Goal: Check status: Check status

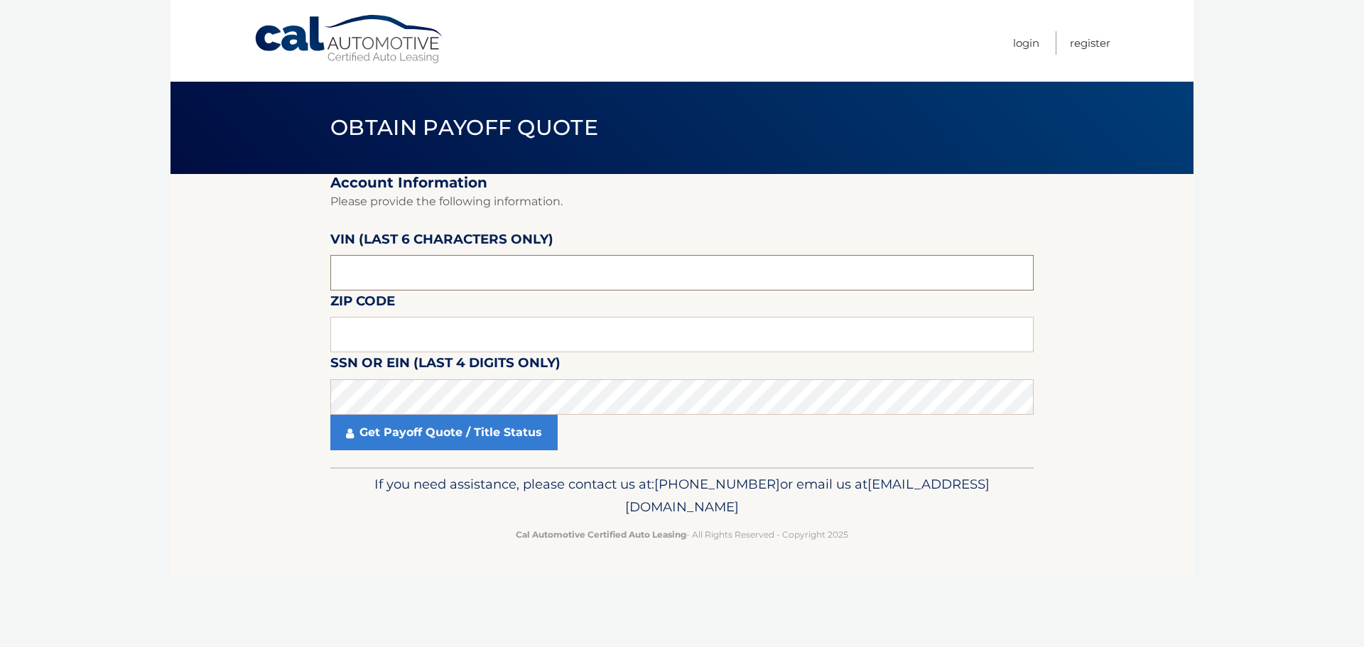
click at [438, 265] on input "text" at bounding box center [681, 273] width 703 height 36
type input "720317"
type input "10512"
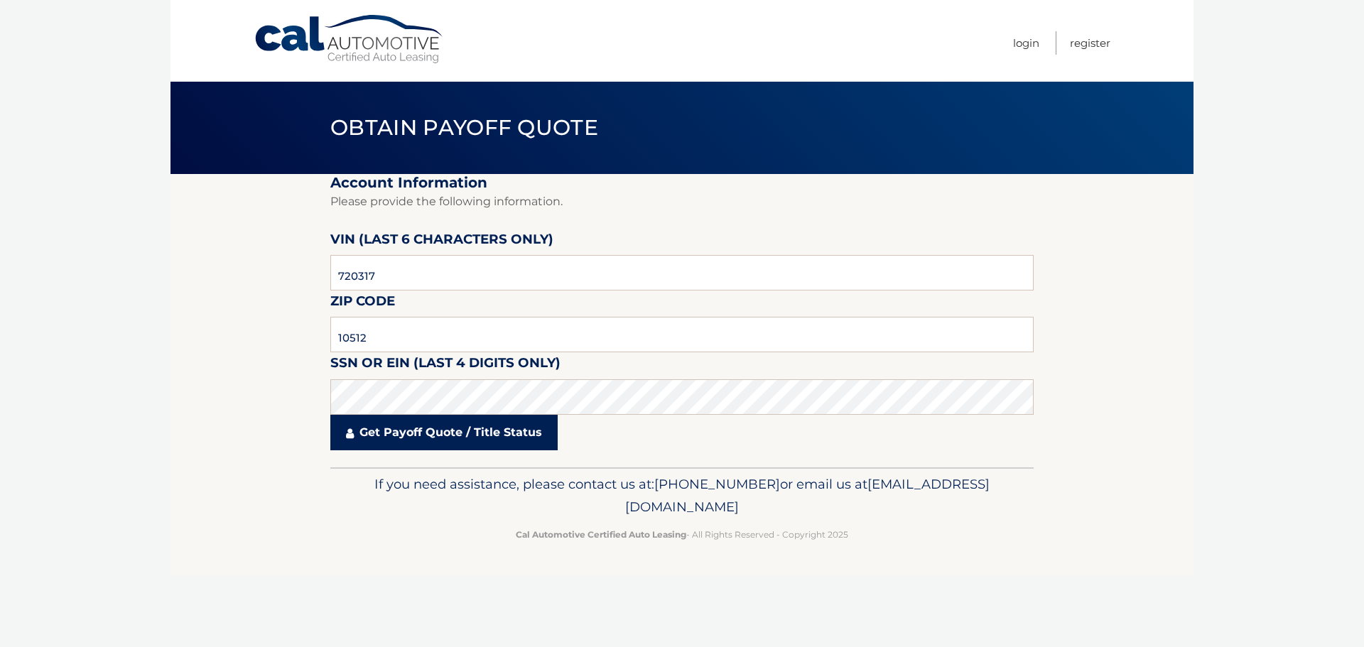
click at [492, 435] on link "Get Payoff Quote / Title Status" at bounding box center [443, 433] width 227 height 36
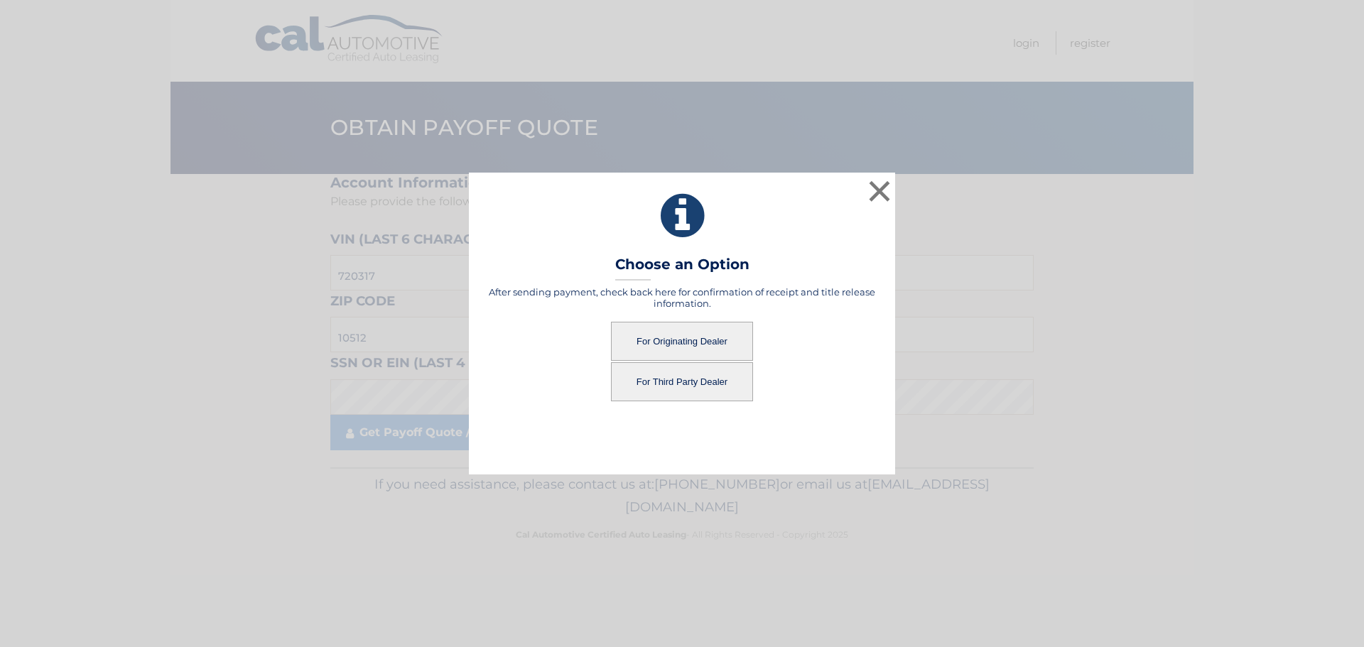
click at [695, 340] on button "For Originating Dealer" at bounding box center [682, 341] width 142 height 39
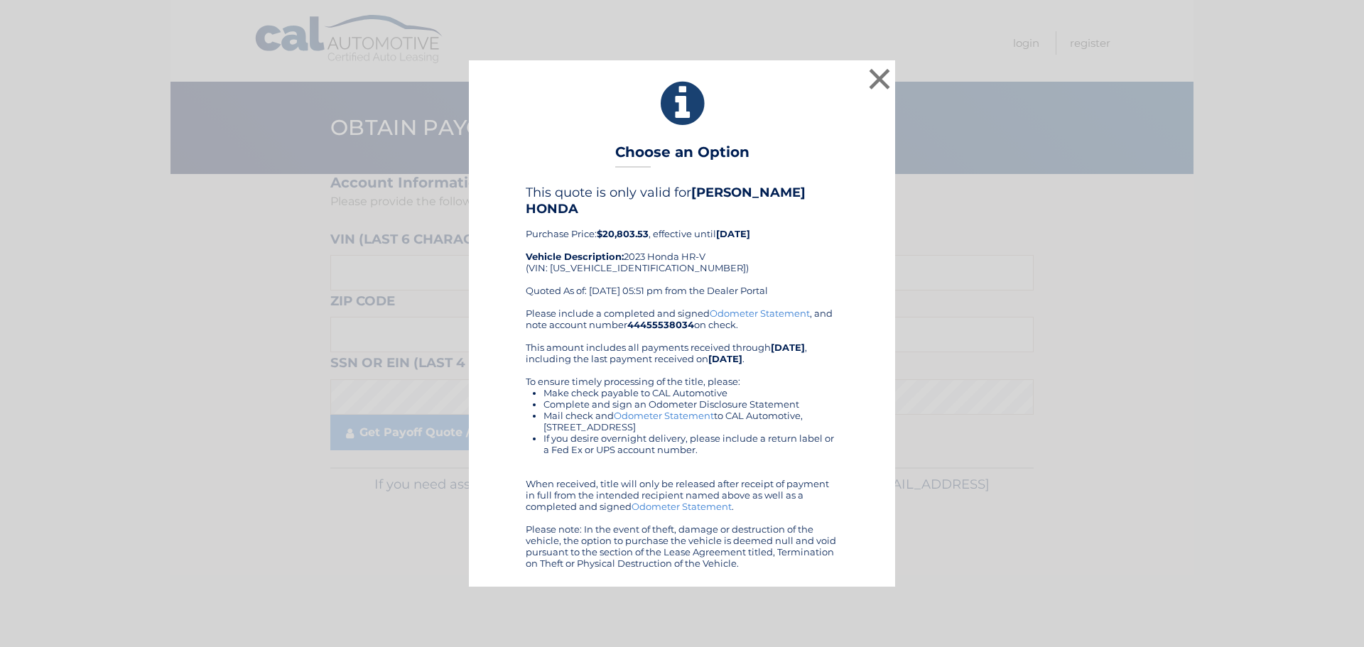
drag, startPoint x: 769, startPoint y: 155, endPoint x: 820, endPoint y: 127, distance: 57.5
click at [820, 127] on icon at bounding box center [682, 103] width 391 height 51
click at [872, 87] on button "×" at bounding box center [879, 79] width 28 height 28
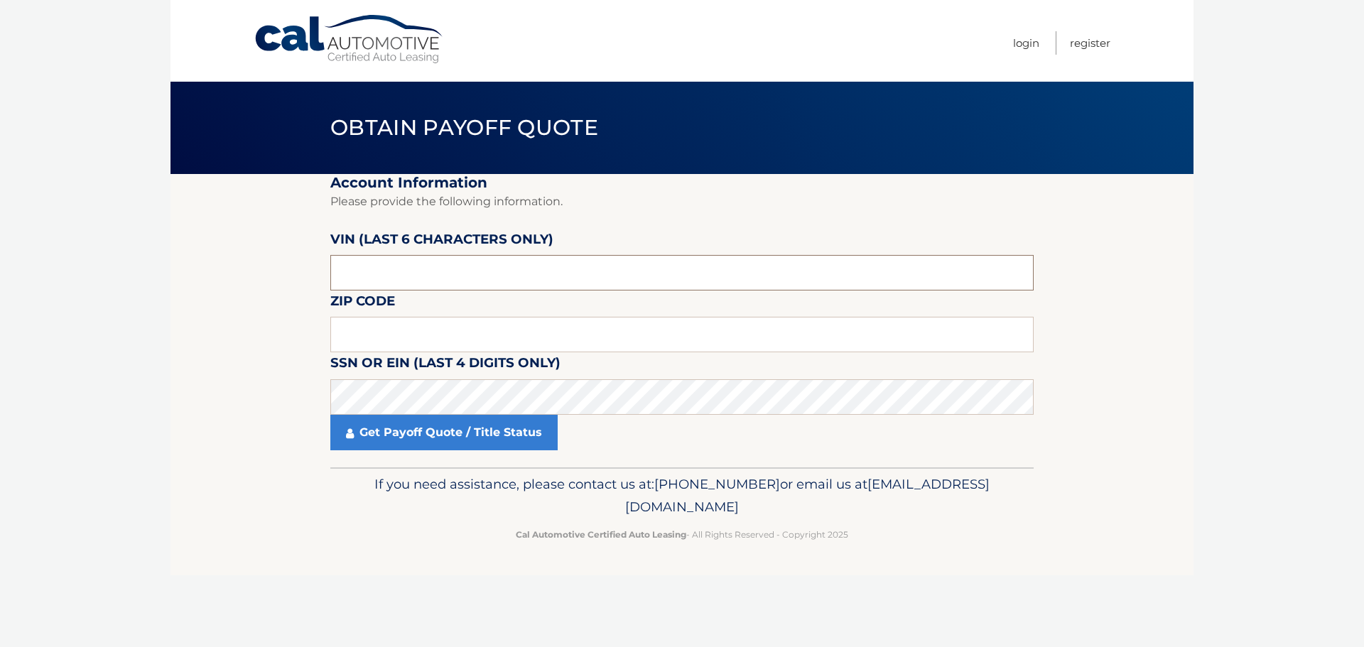
click at [454, 274] on input "text" at bounding box center [681, 273] width 703 height 36
click at [451, 276] on input "text" at bounding box center [681, 273] width 703 height 36
type input "720317"
type input "10512"
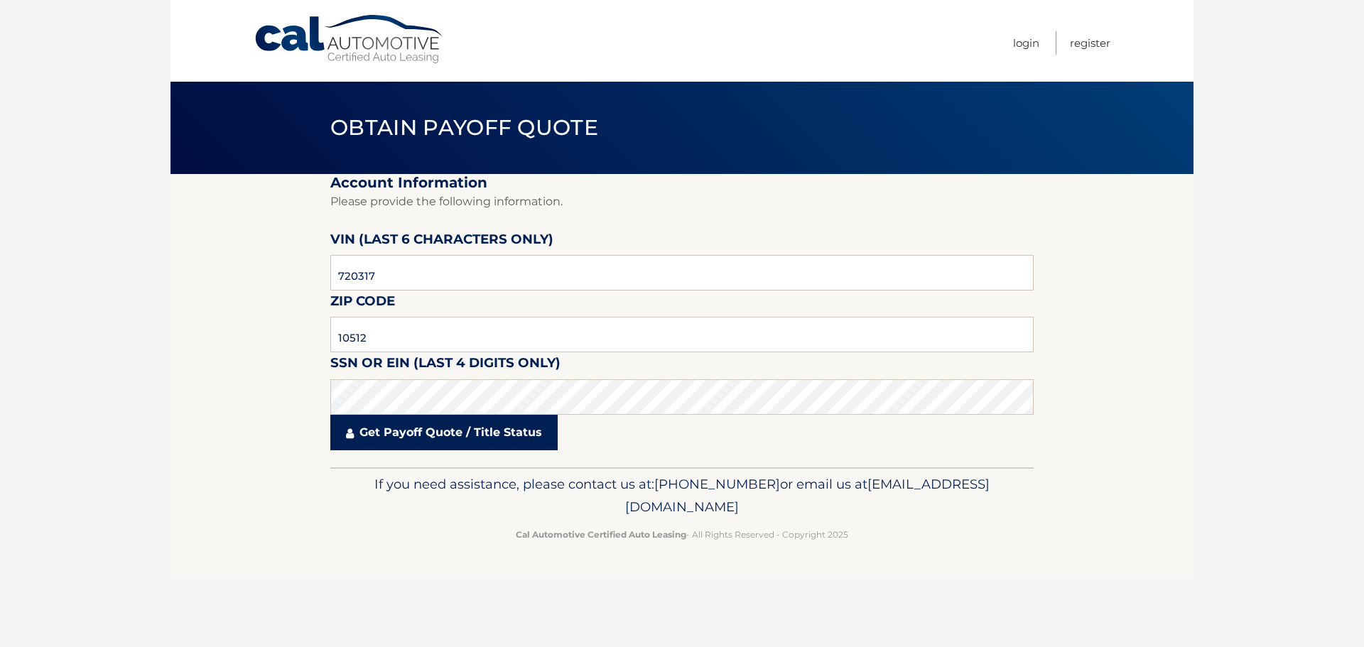
click at [470, 443] on link "Get Payoff Quote / Title Status" at bounding box center [443, 433] width 227 height 36
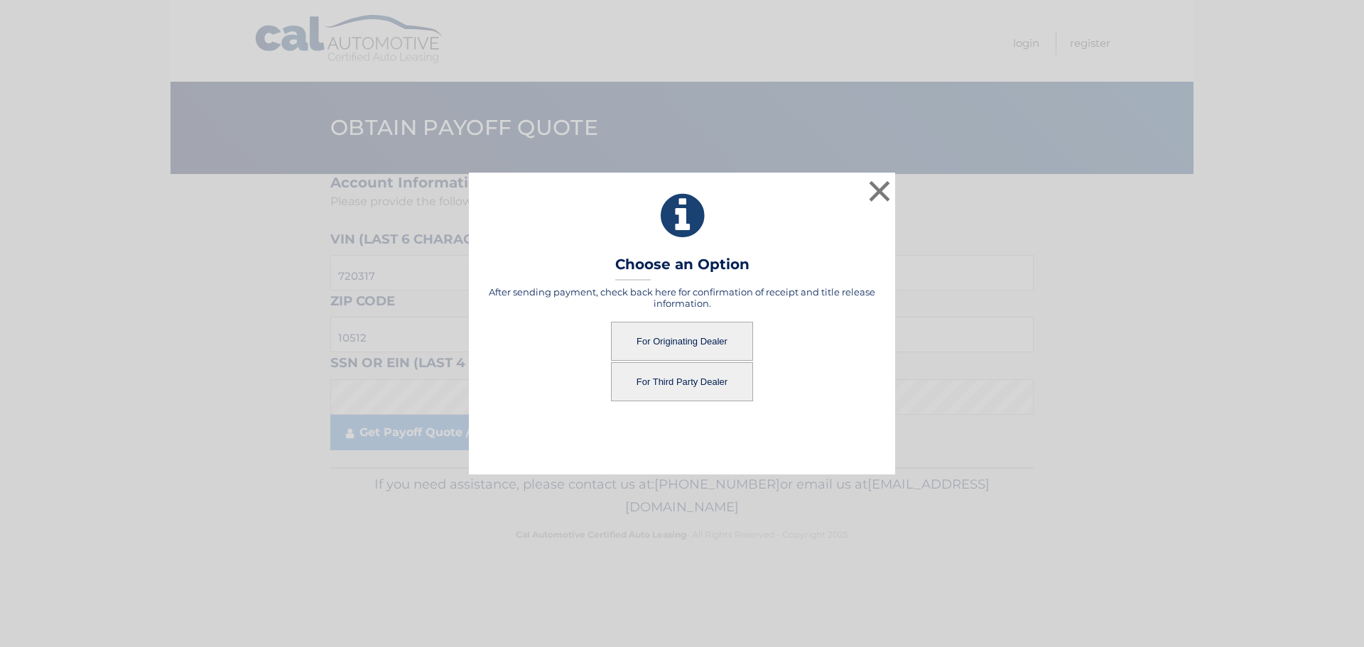
click at [693, 383] on button "For Third Party Dealer" at bounding box center [682, 381] width 142 height 39
click at [679, 383] on button "For Third Party Dealer" at bounding box center [682, 381] width 142 height 39
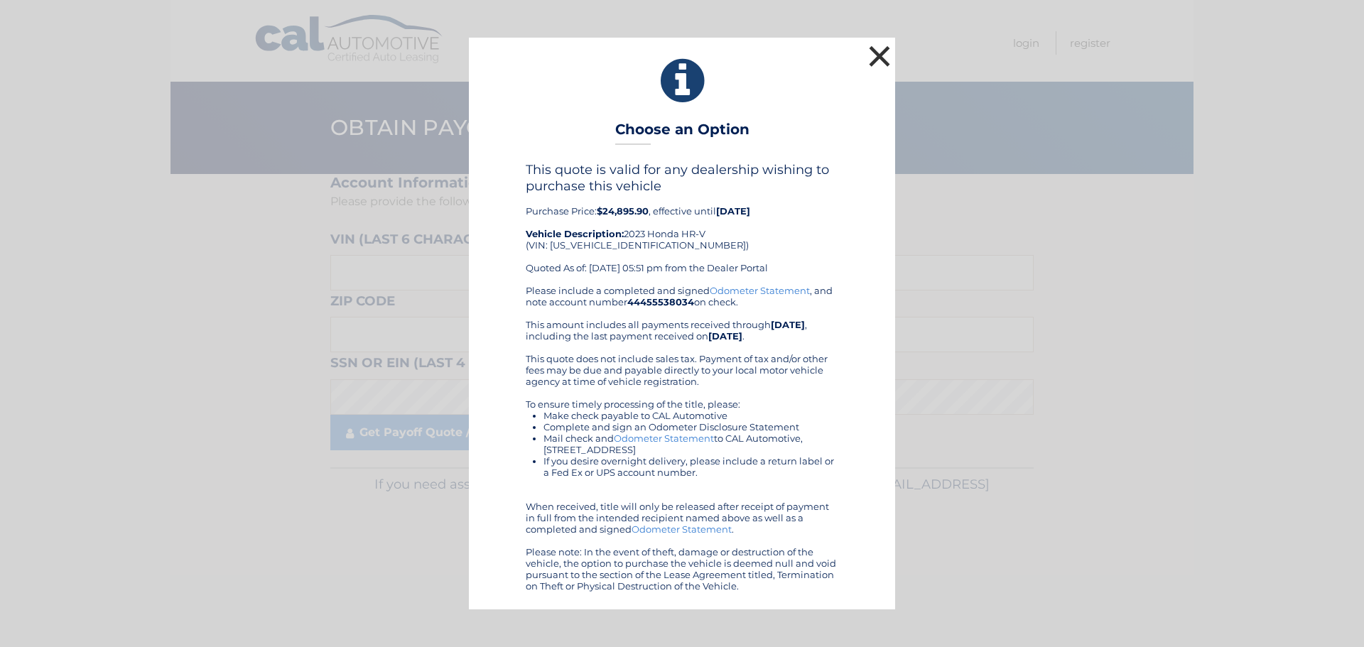
click at [872, 58] on button "×" at bounding box center [879, 56] width 28 height 28
